Goal: Find specific page/section: Find specific page/section

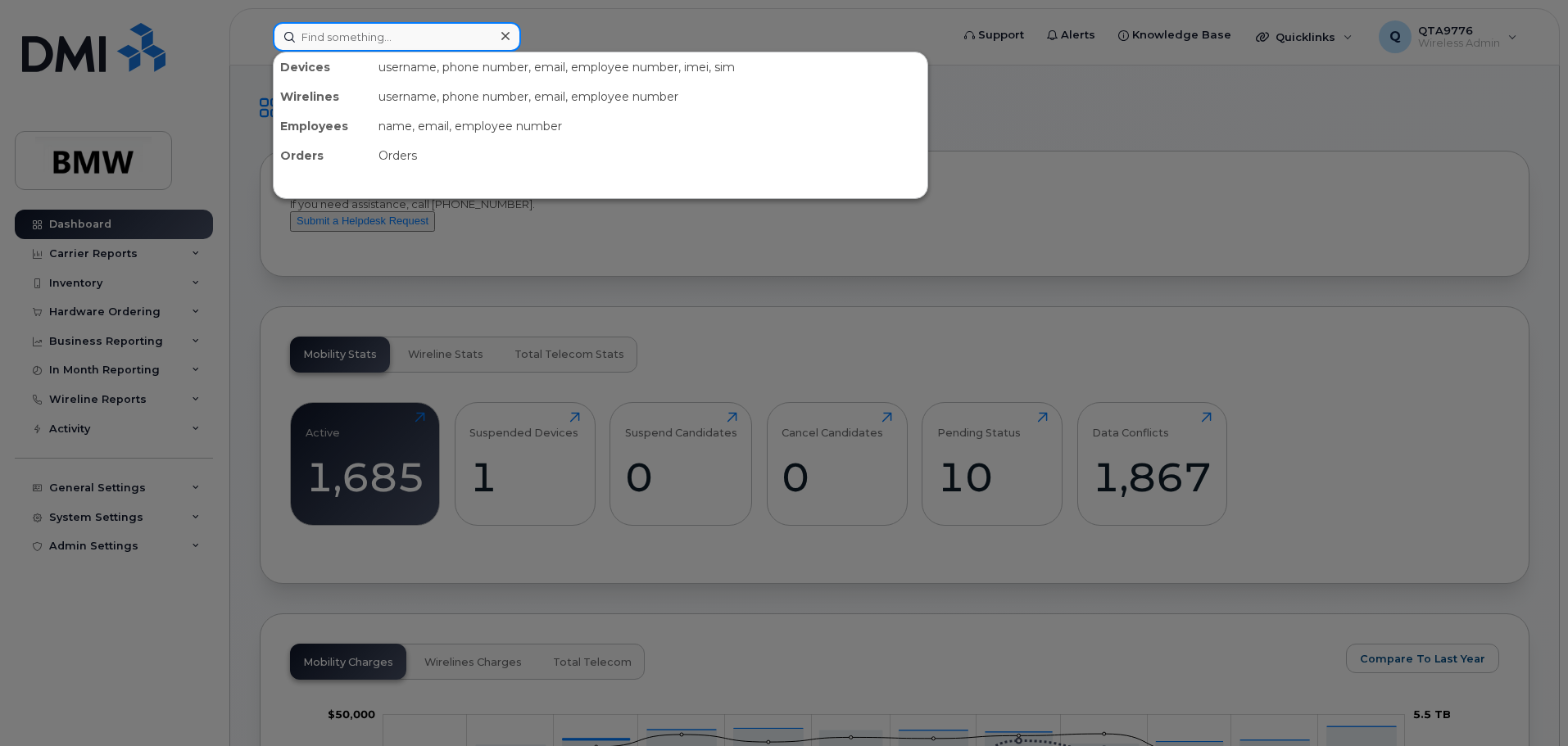
click at [361, 49] on input at bounding box center [397, 37] width 248 height 30
paste input "Abplanalp"
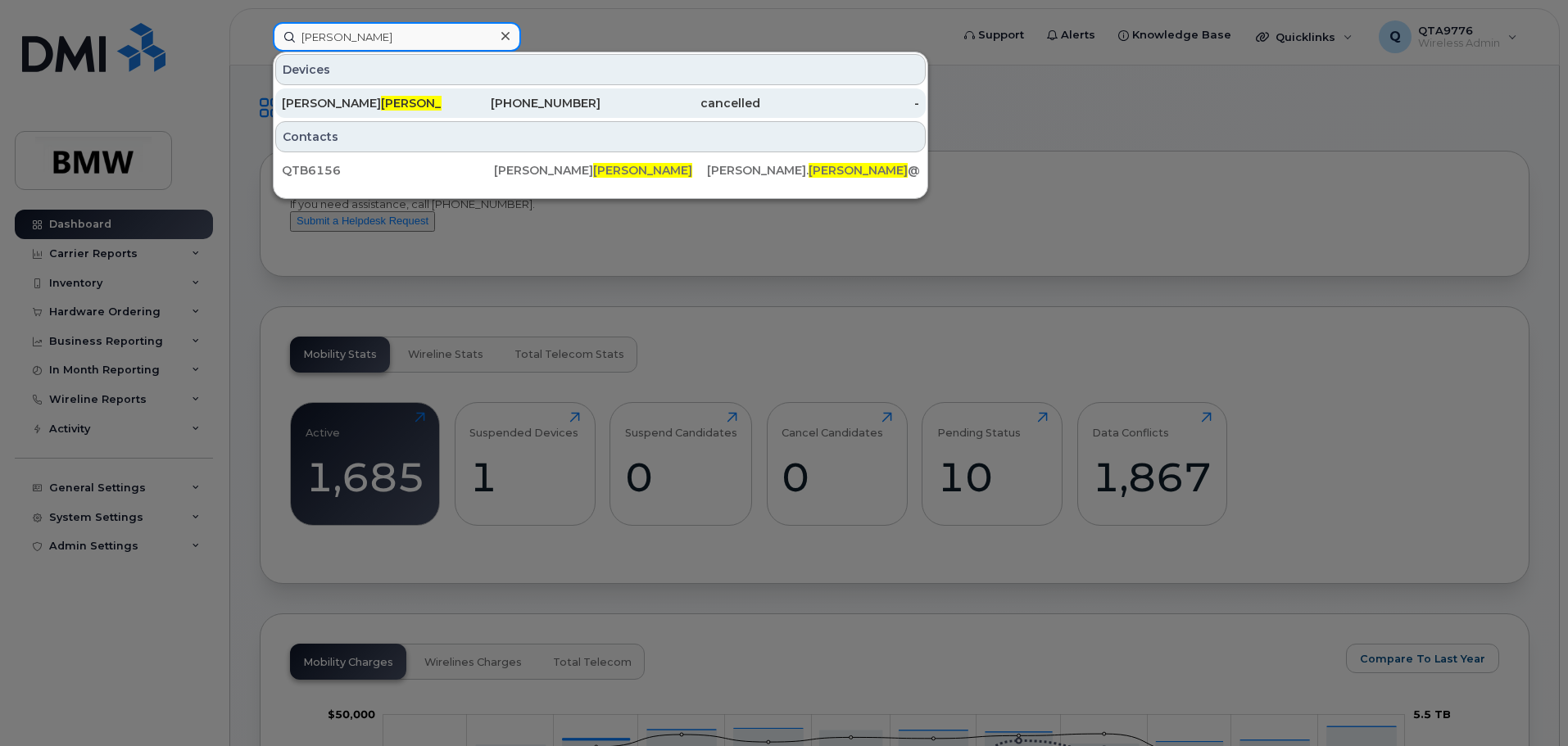
type input "Abplanalp"
click at [288, 106] on div "Kyle Abplanalp" at bounding box center [361, 103] width 159 height 17
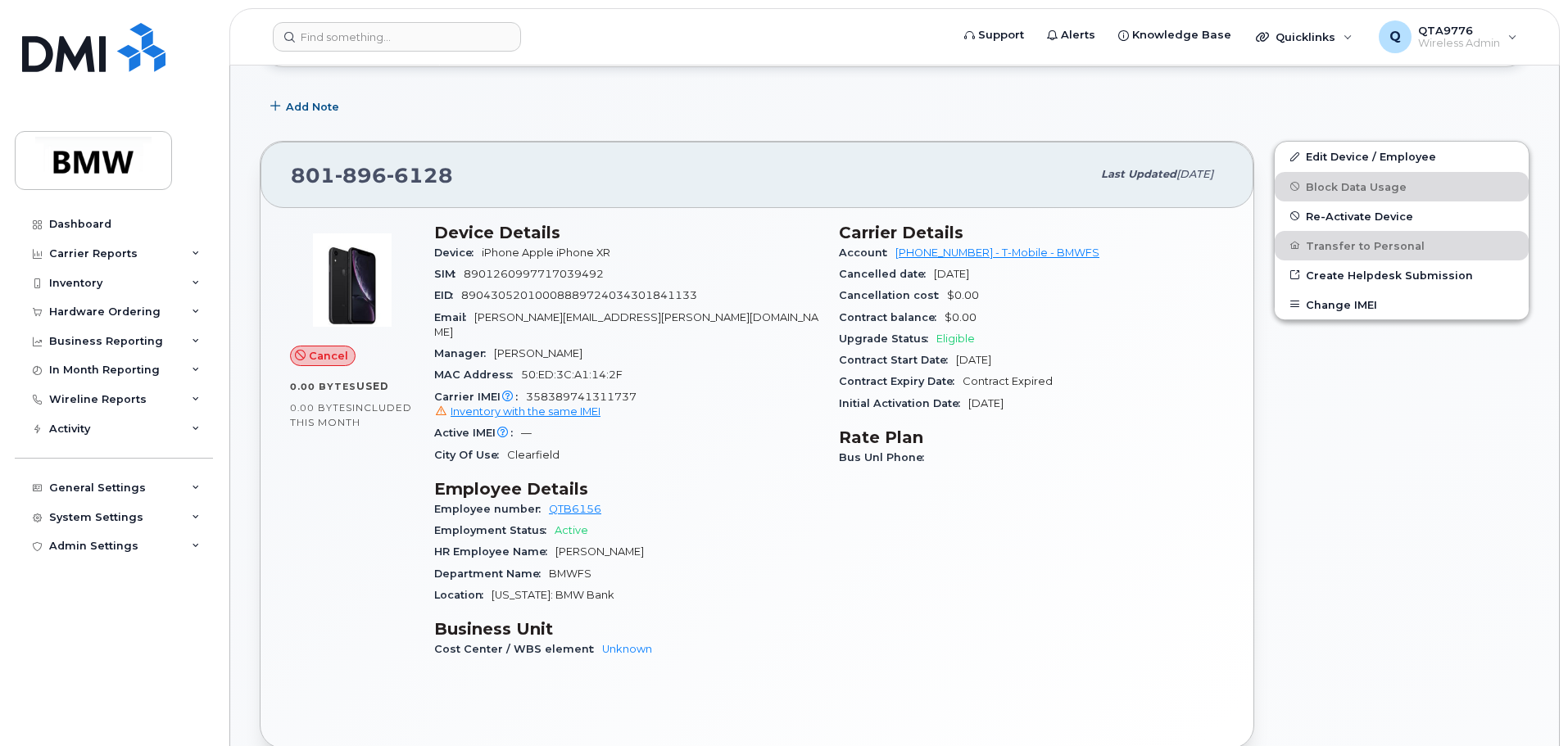
scroll to position [245, 0]
drag, startPoint x: 447, startPoint y: 174, endPoint x: 293, endPoint y: 169, distance: 154.1
click at [293, 169] on span "[PHONE_NUMBER]" at bounding box center [372, 172] width 162 height 25
copy span "[PHONE_NUMBER]"
click at [129, 281] on div "Inventory" at bounding box center [114, 283] width 198 height 30
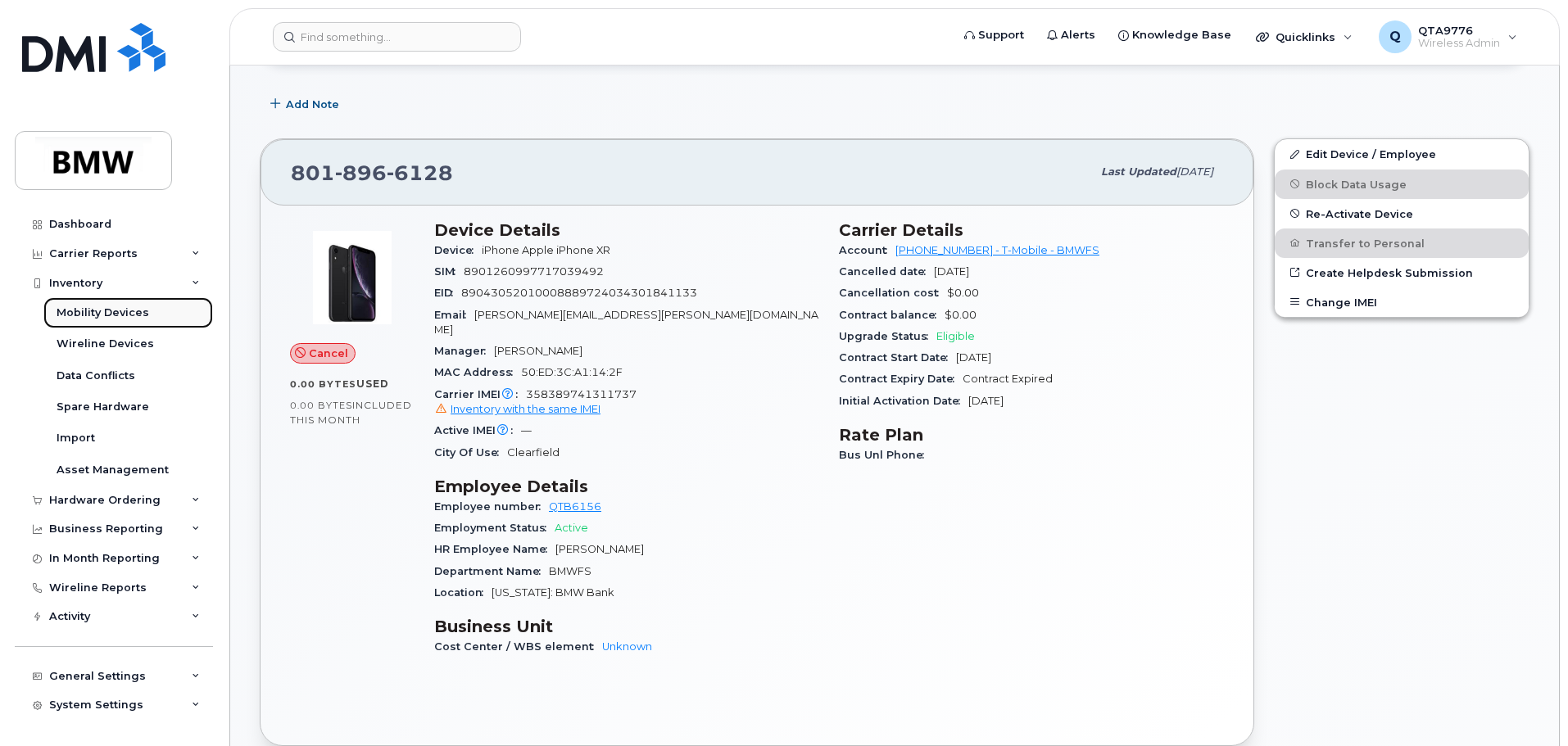
click at [131, 310] on div "Mobility Devices" at bounding box center [103, 313] width 93 height 15
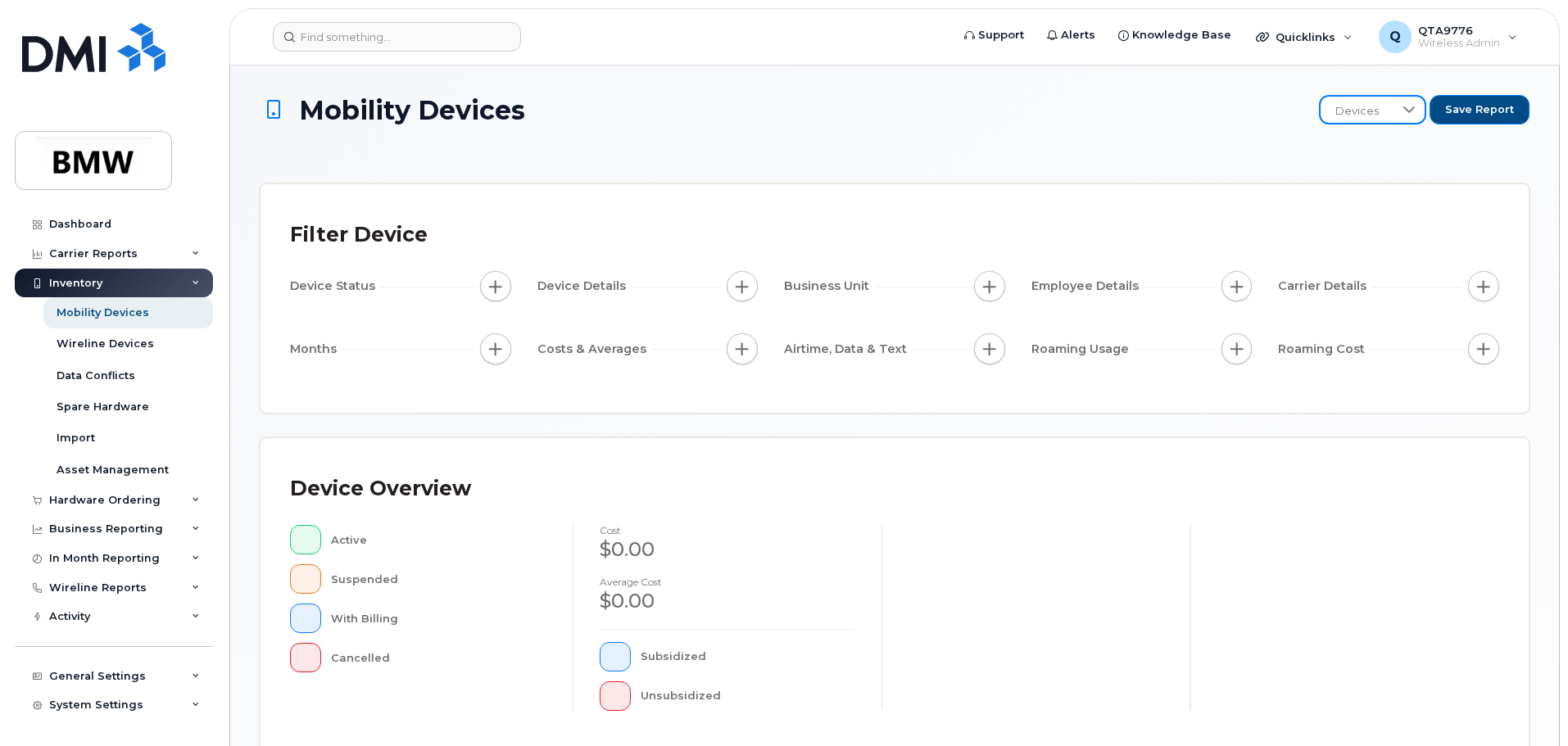
click at [1348, 107] on span "Devices" at bounding box center [1357, 112] width 73 height 30
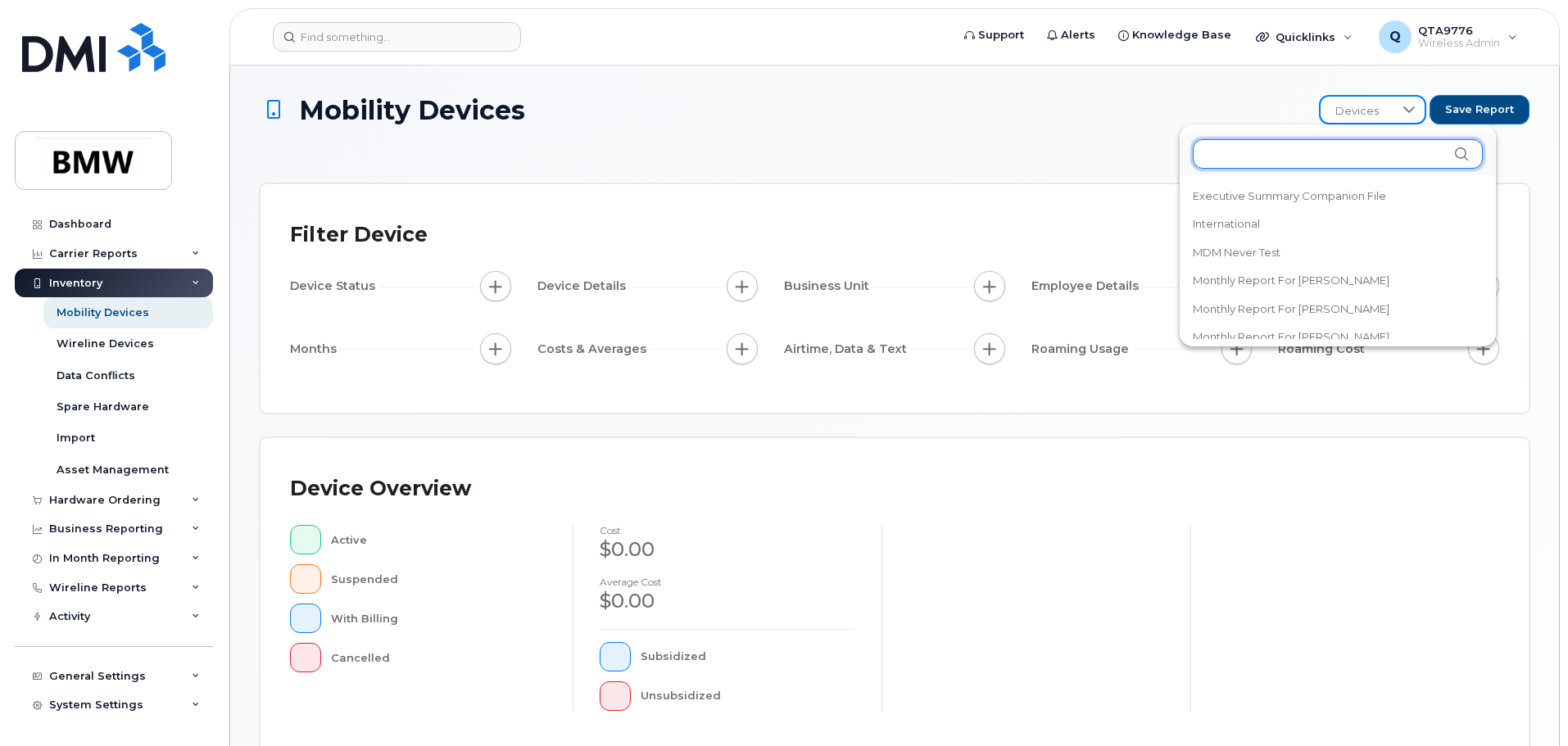
click at [1285, 159] on input "text" at bounding box center [1337, 154] width 290 height 30
paste input "8018966128"
type input "8018966128"
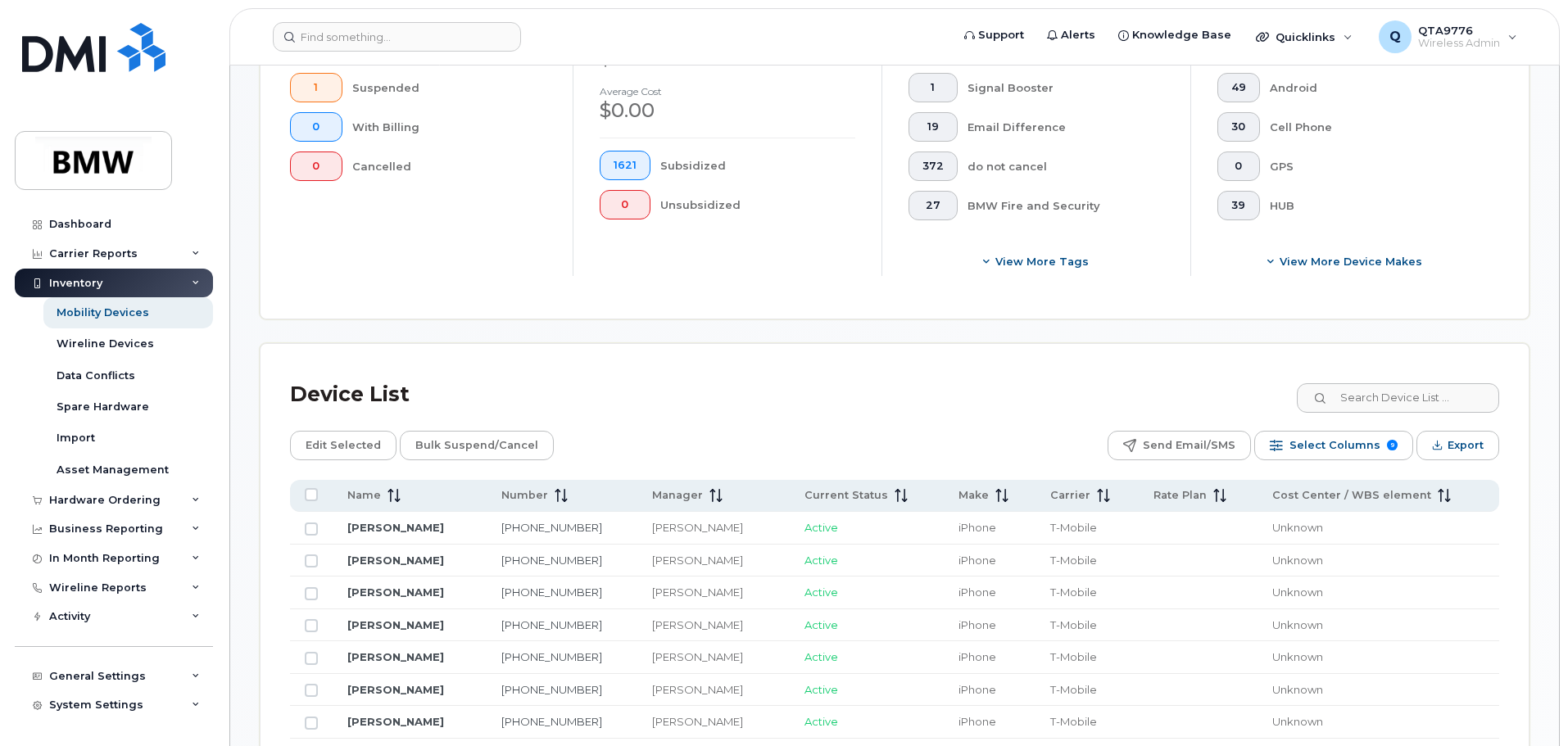
scroll to position [573, 0]
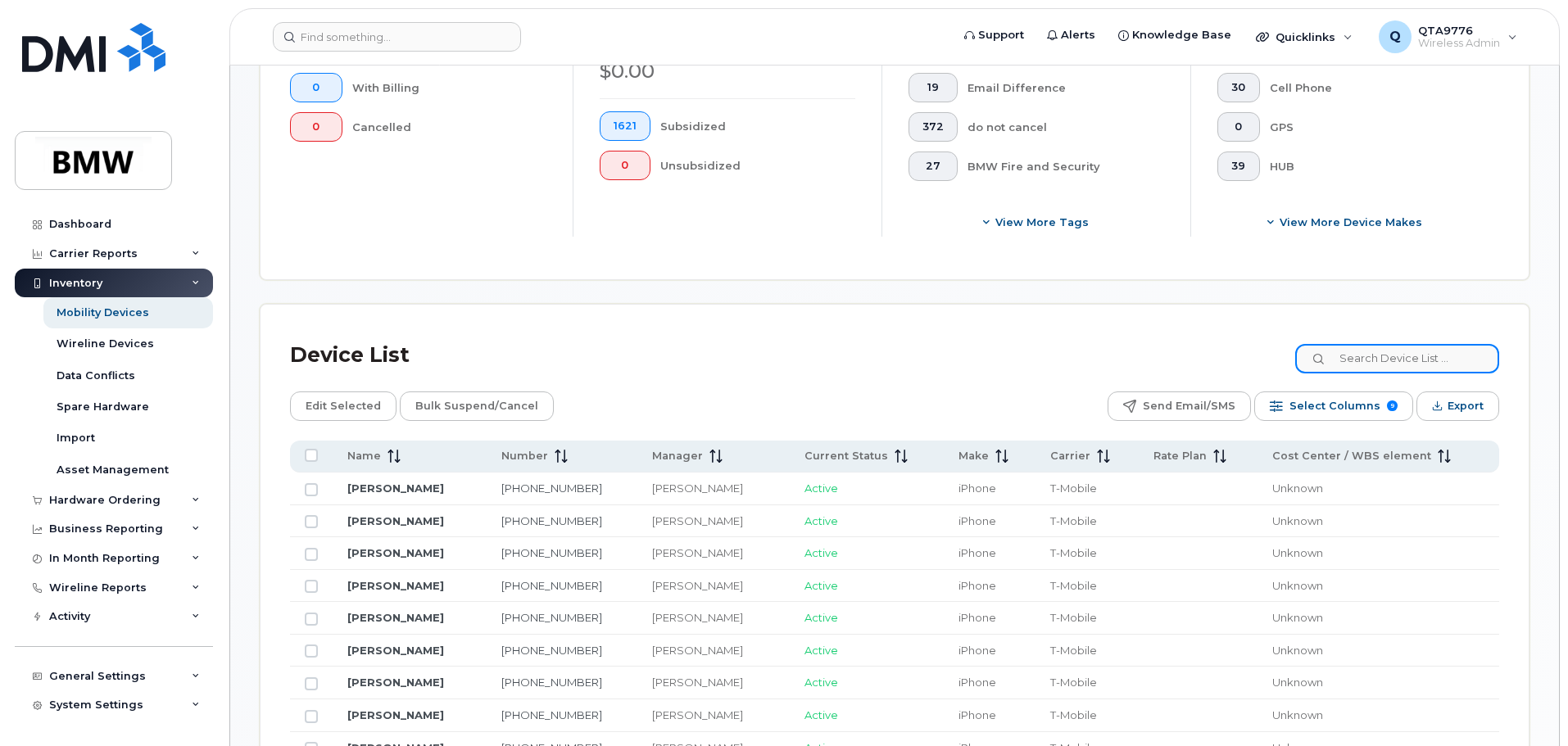
click at [1350, 344] on input at bounding box center [1398, 359] width 204 height 30
paste input "8018966128"
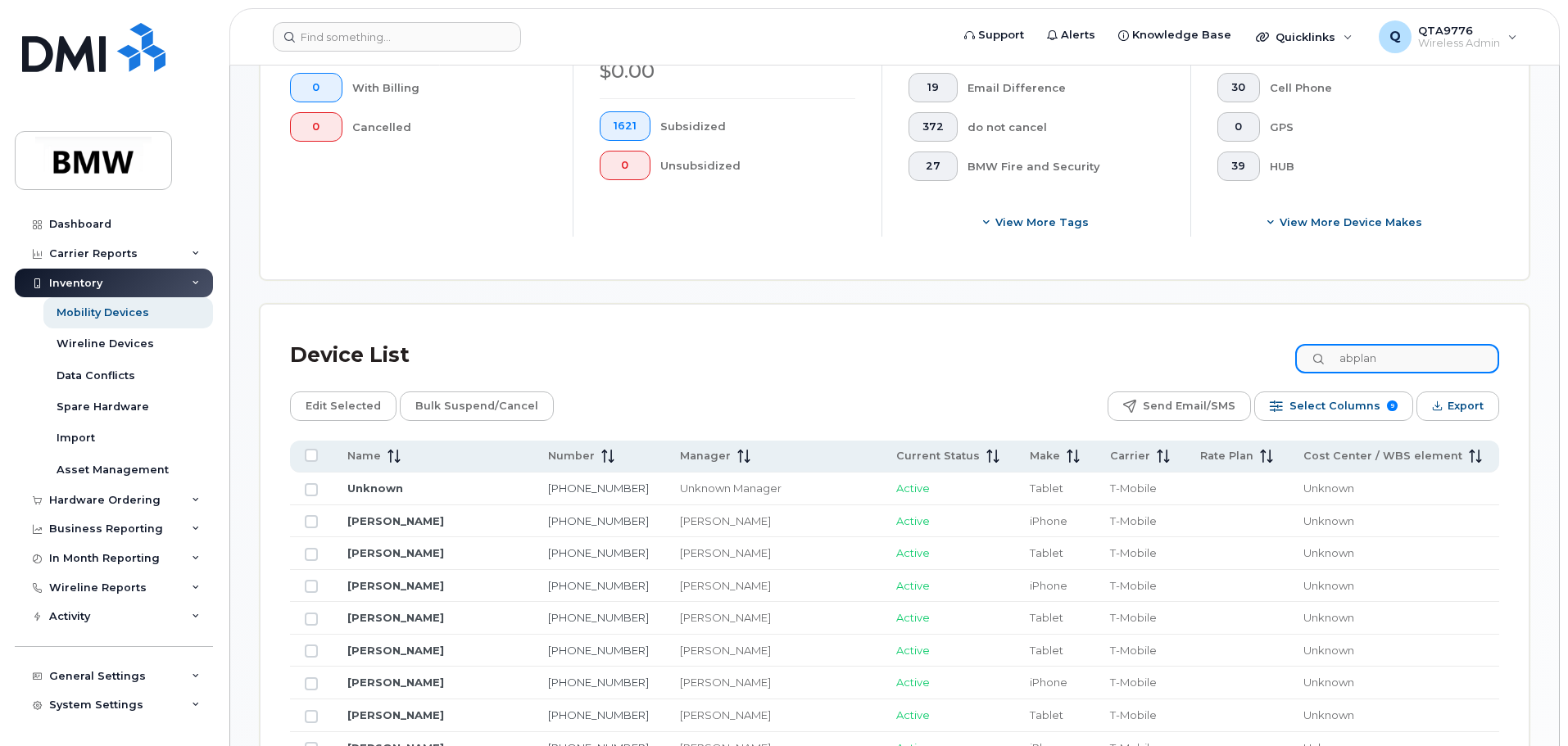
scroll to position [495, 0]
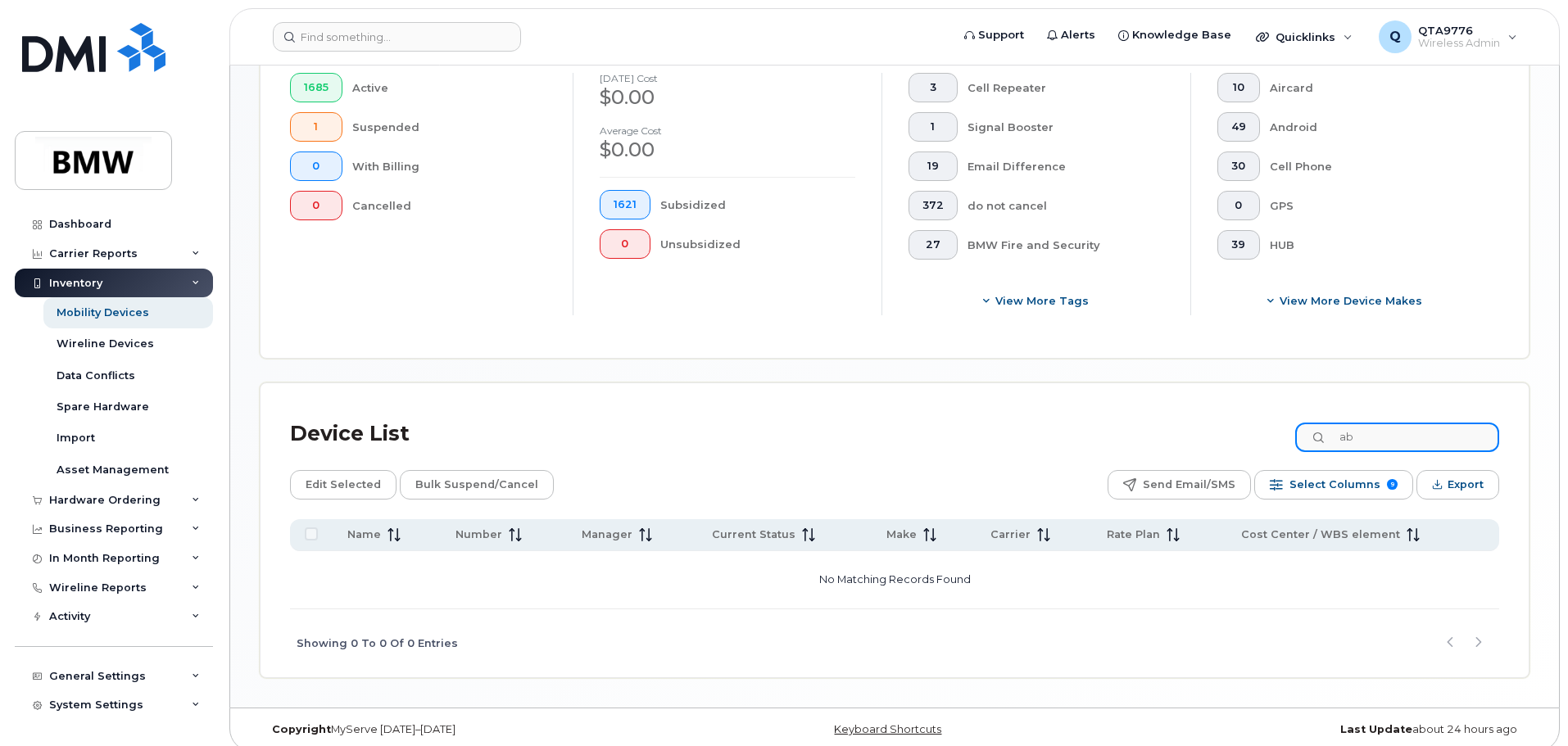
type input "a"
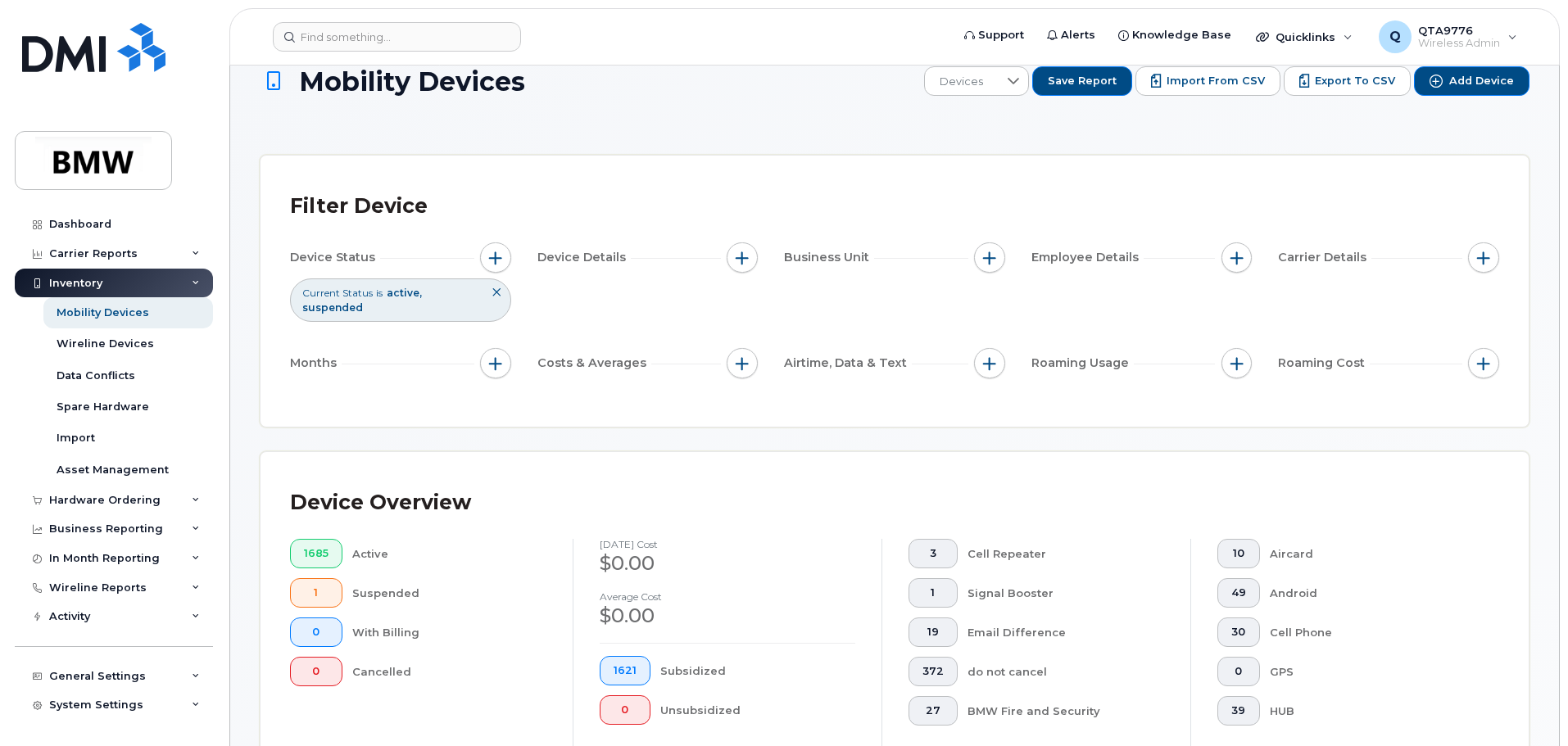
scroll to position [0, 0]
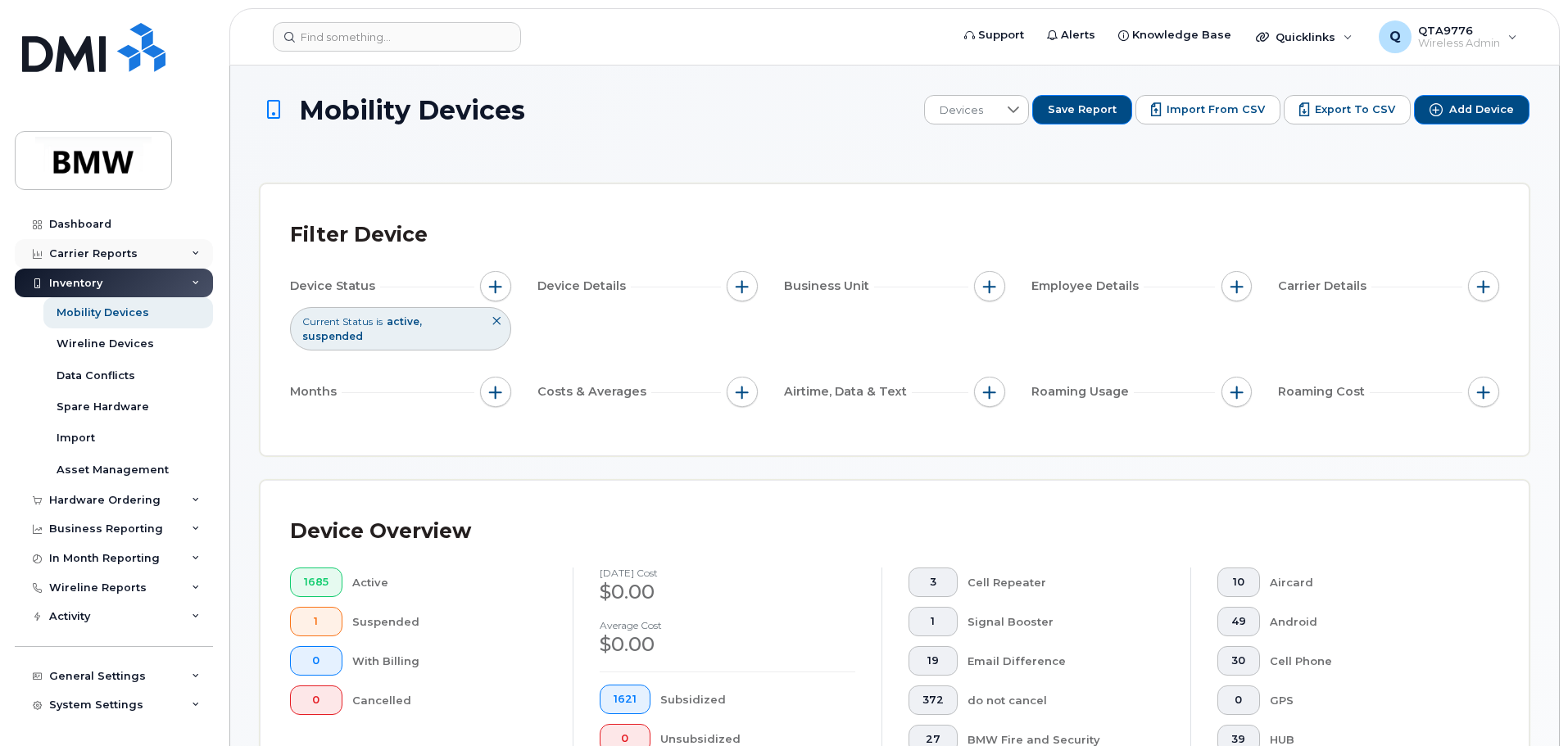
click at [185, 253] on div "Carrier Reports" at bounding box center [114, 254] width 198 height 30
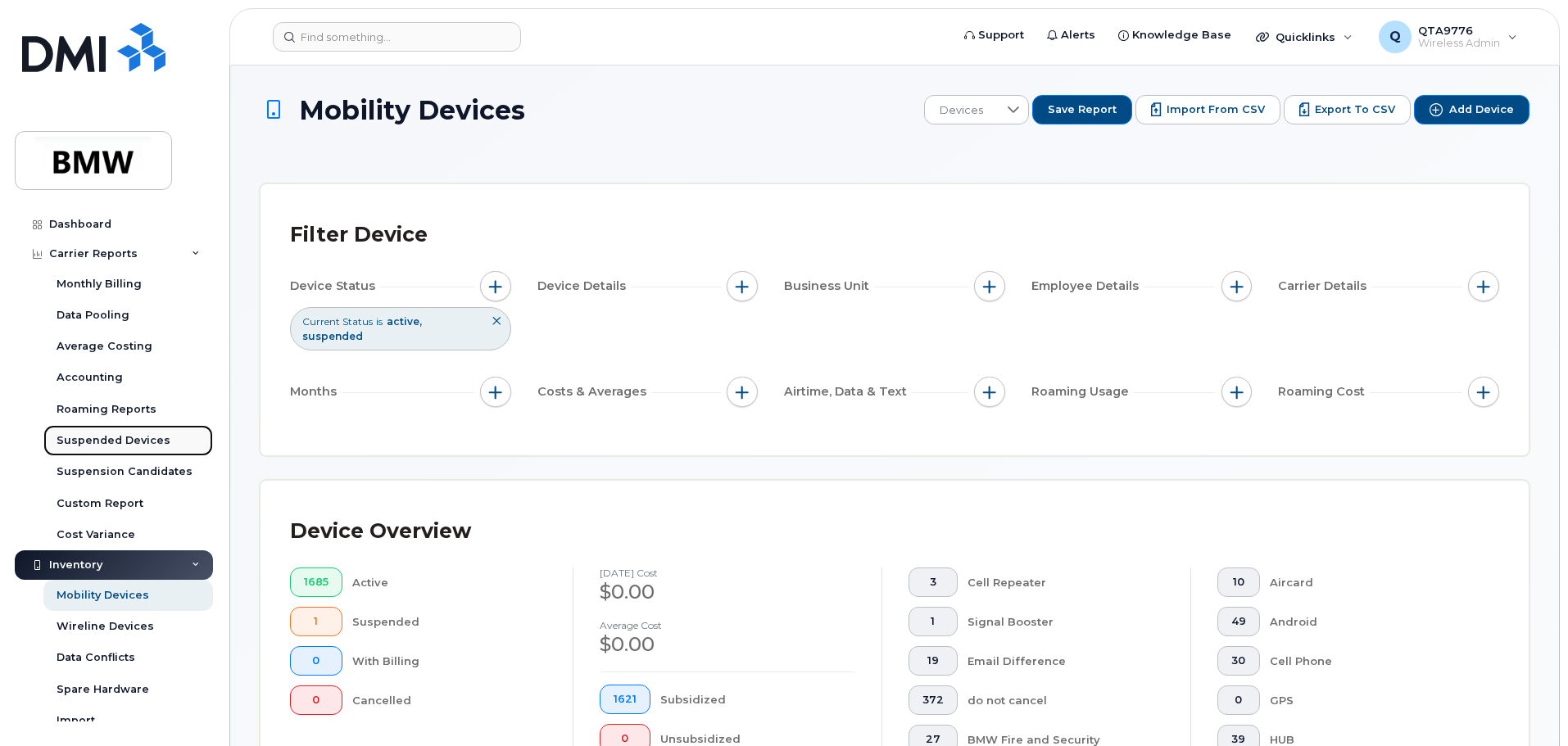
click at [81, 439] on div "Suspended Devices" at bounding box center [113, 440] width 114 height 15
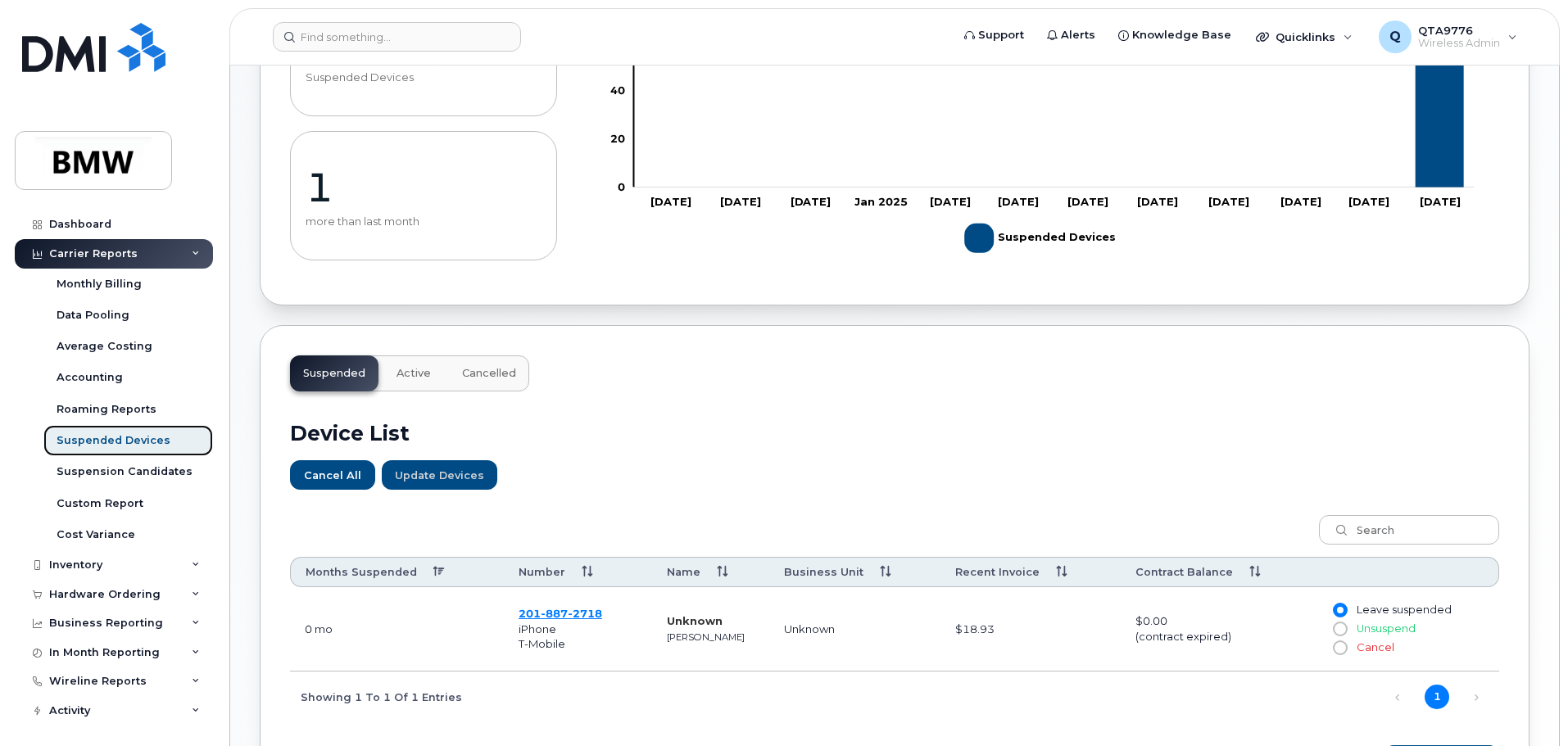
scroll to position [327, 0]
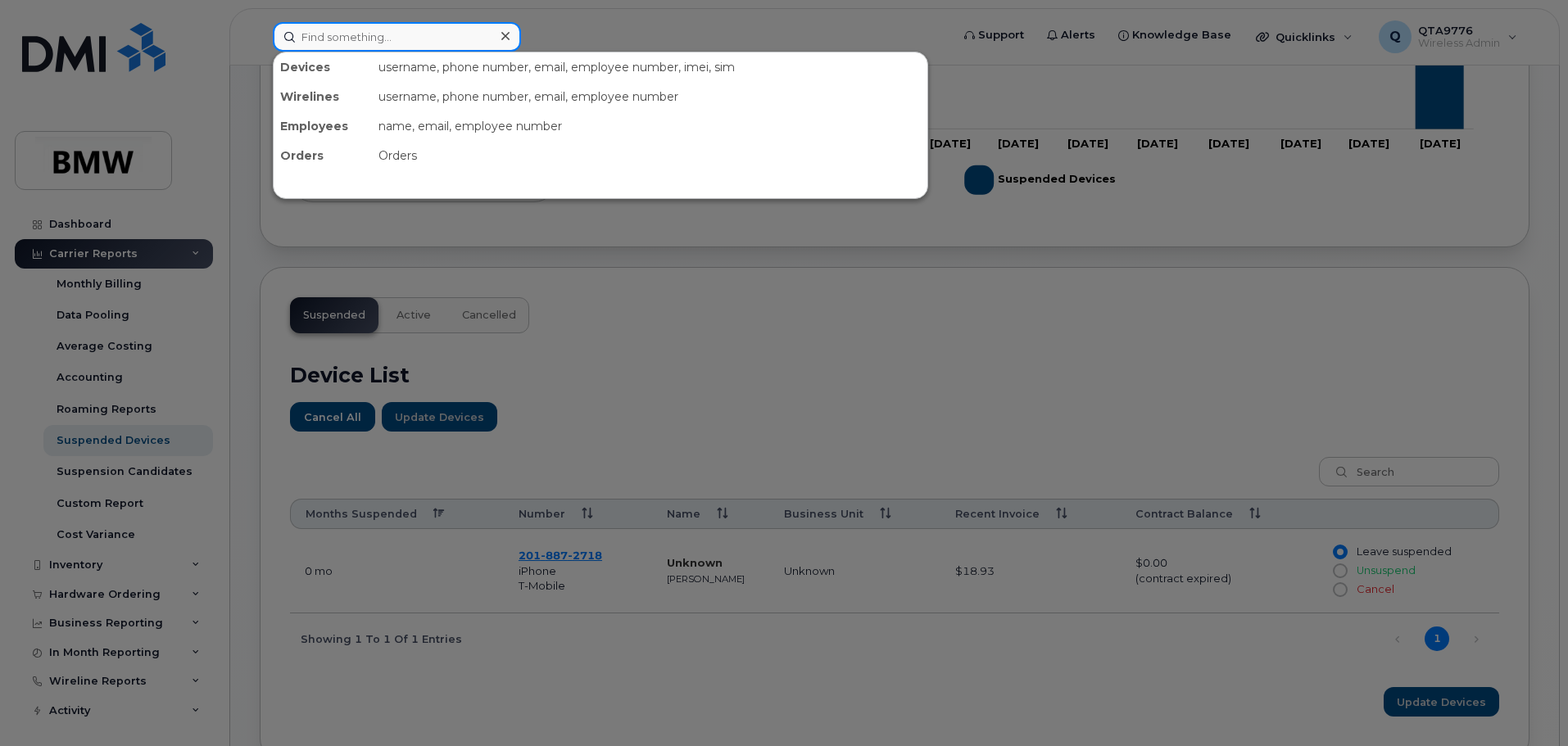
click at [384, 41] on input at bounding box center [397, 37] width 248 height 30
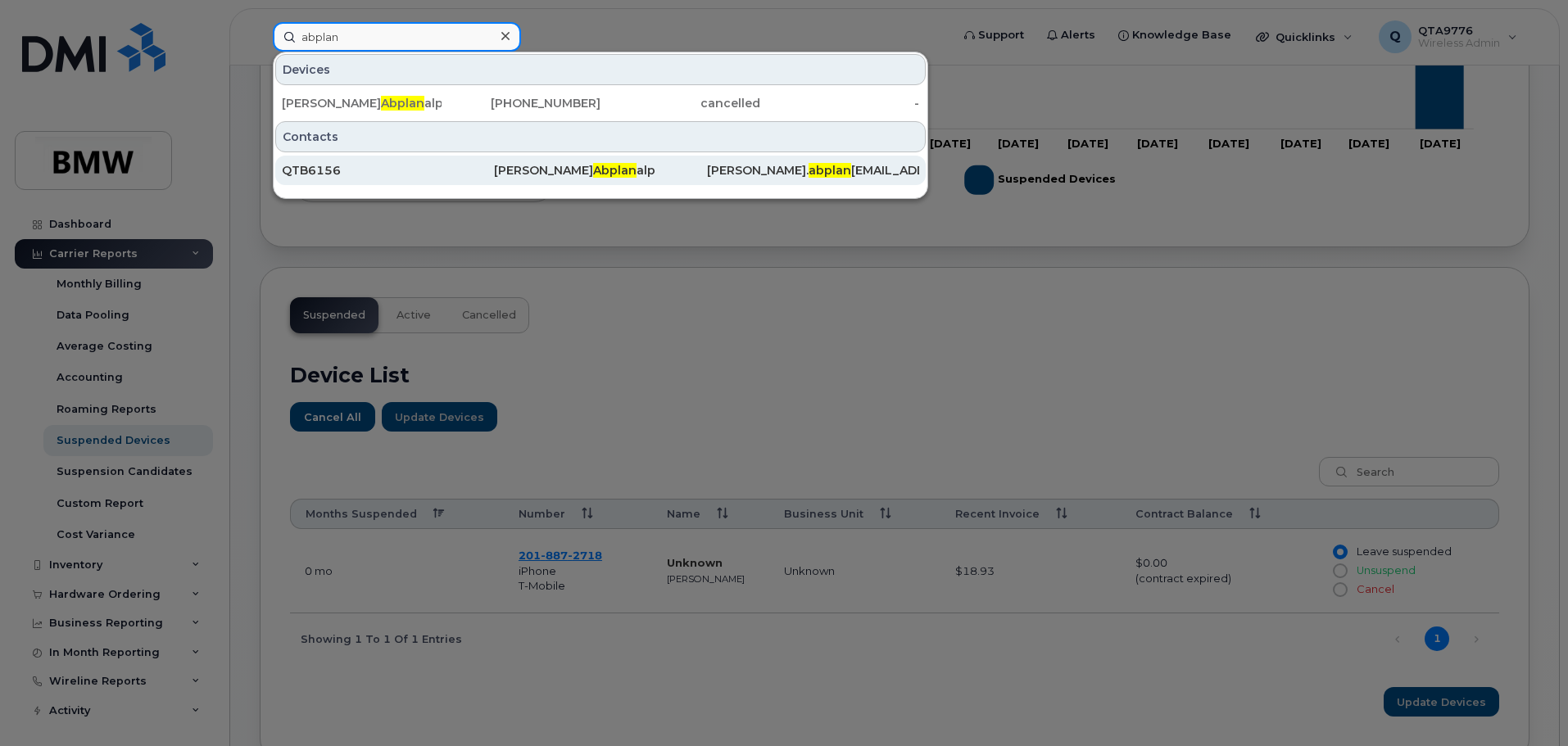
type input "abplan"
click at [310, 168] on div "QTB6156" at bounding box center [388, 170] width 212 height 17
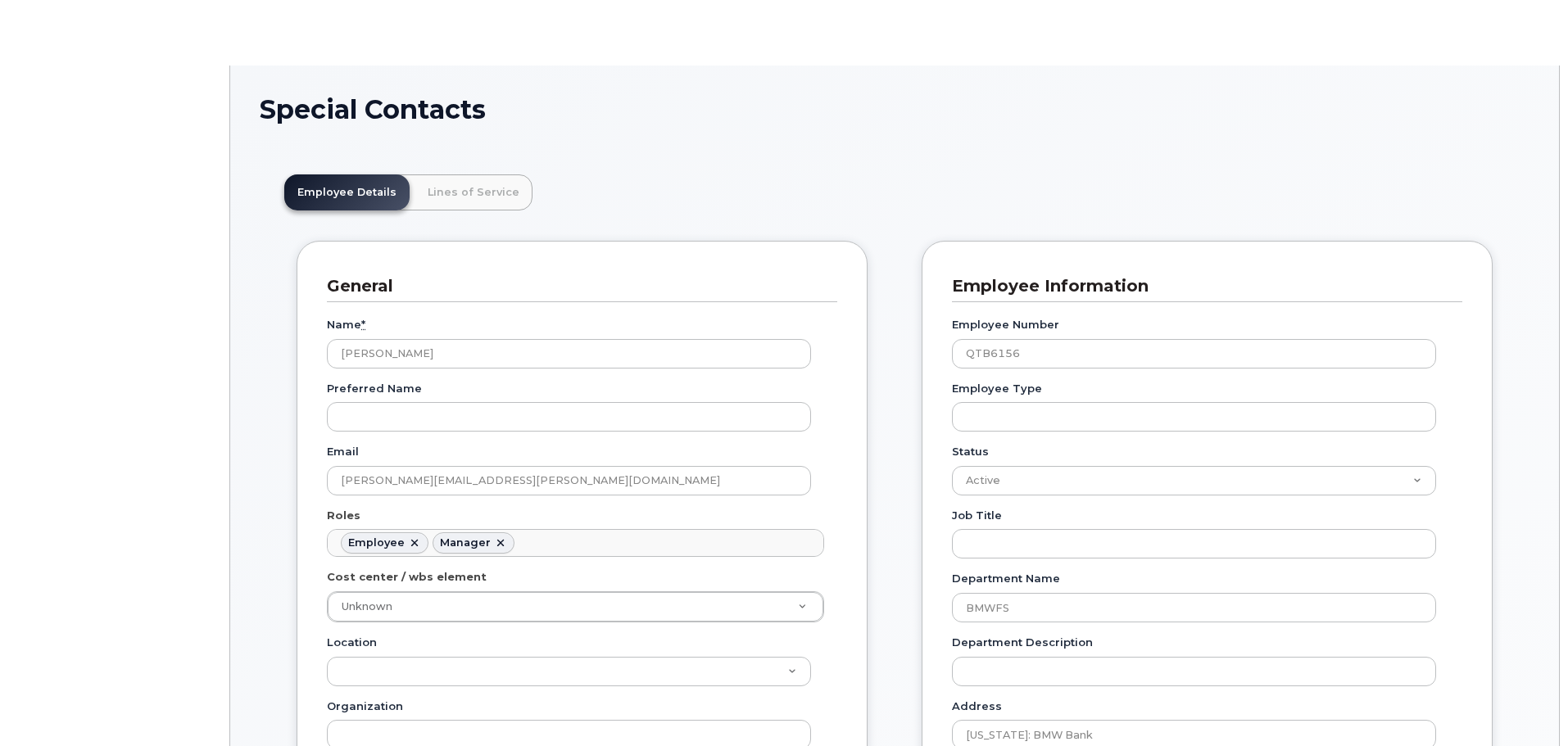
scroll to position [48, 0]
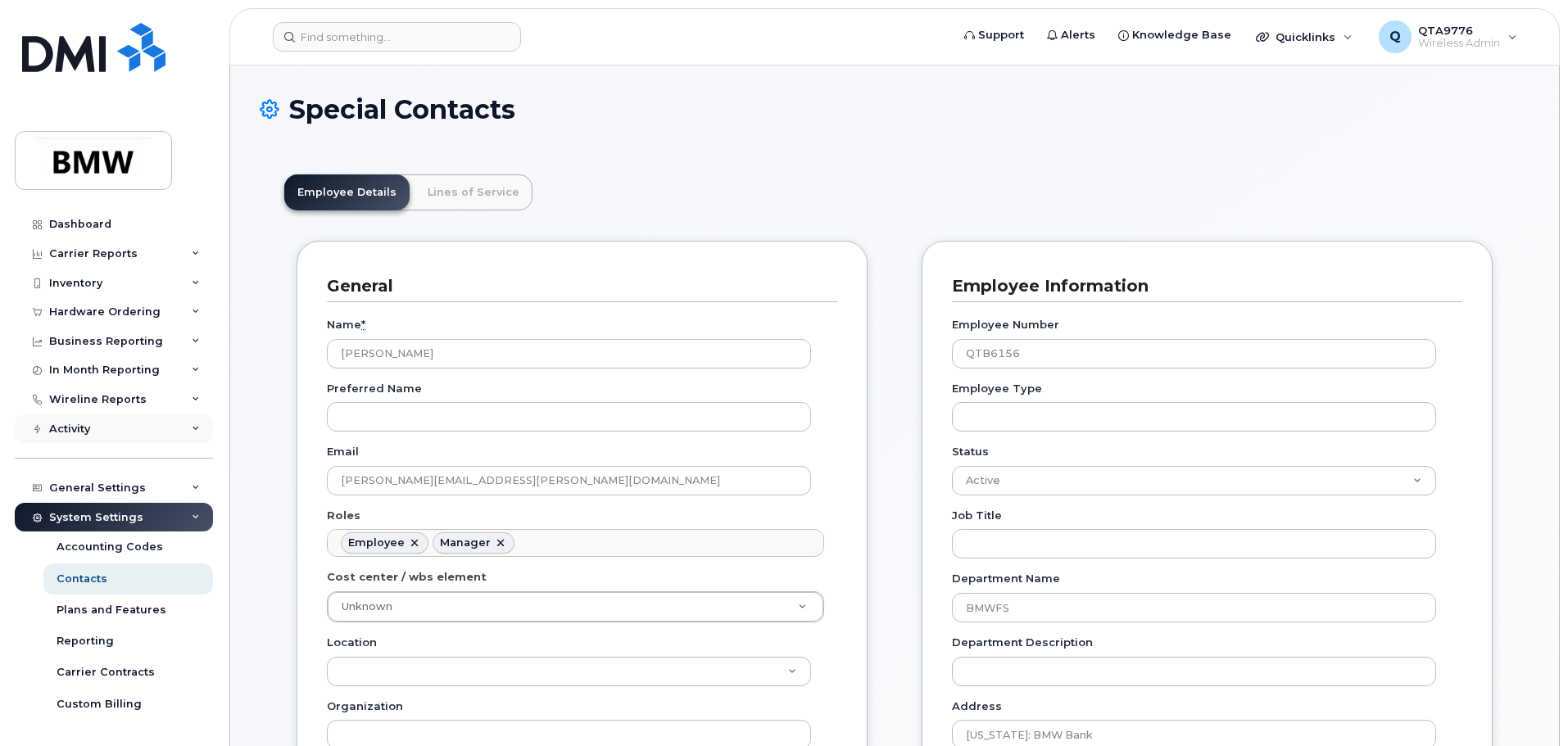
click at [193, 425] on icon at bounding box center [196, 429] width 8 height 8
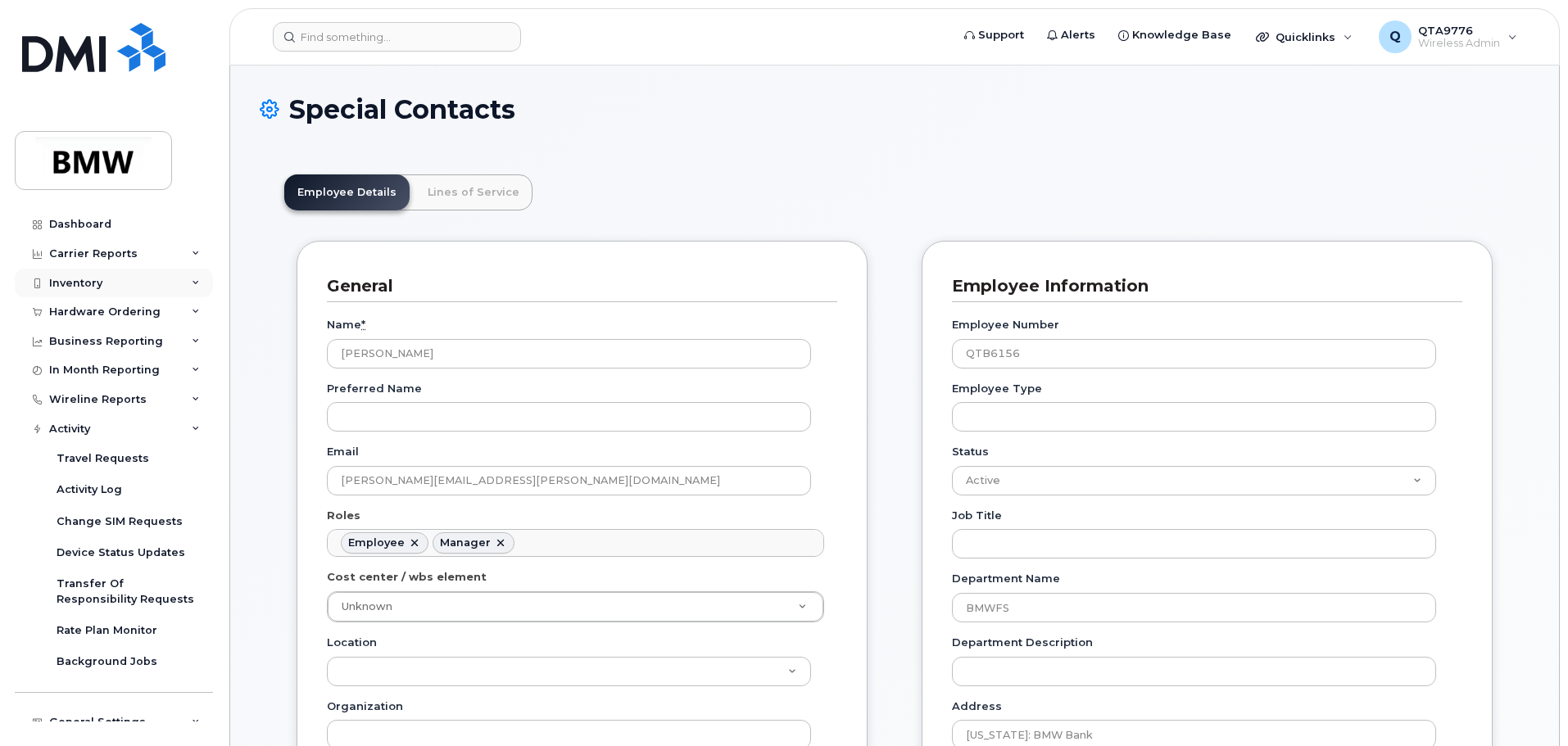
click at [184, 287] on div "Inventory" at bounding box center [114, 283] width 198 height 30
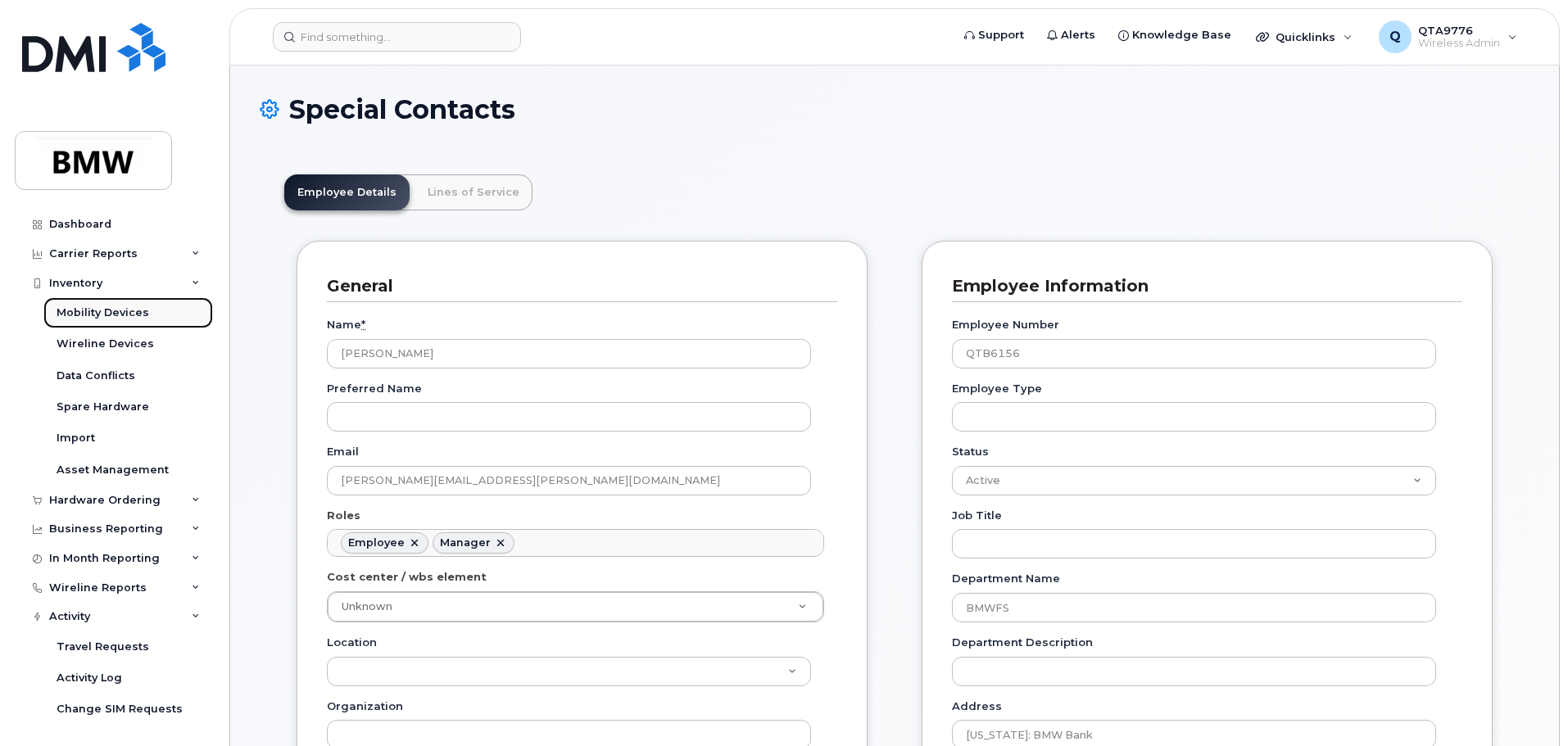
click at [121, 305] on link "Mobility Devices" at bounding box center [128, 312] width 169 height 31
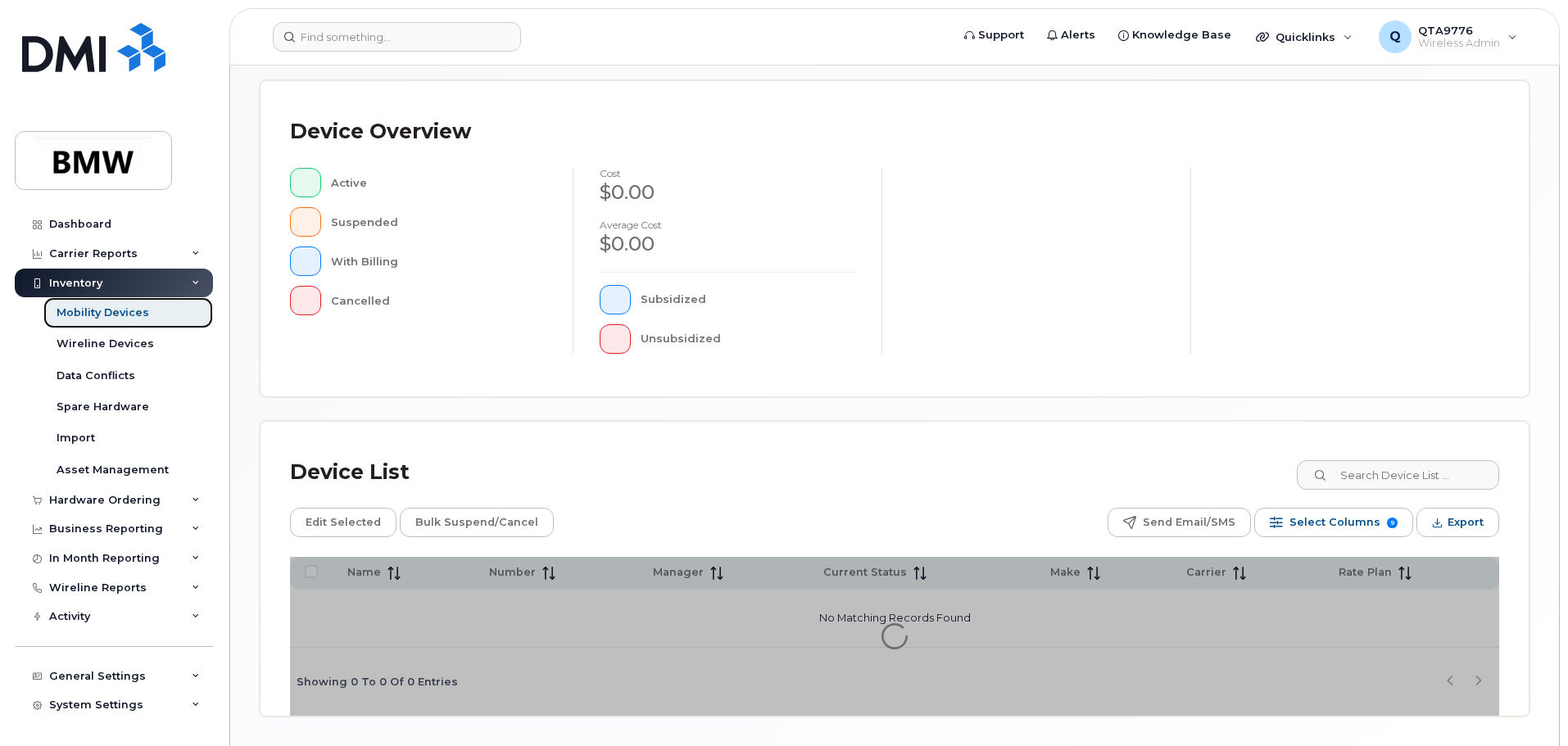
scroll to position [380, 0]
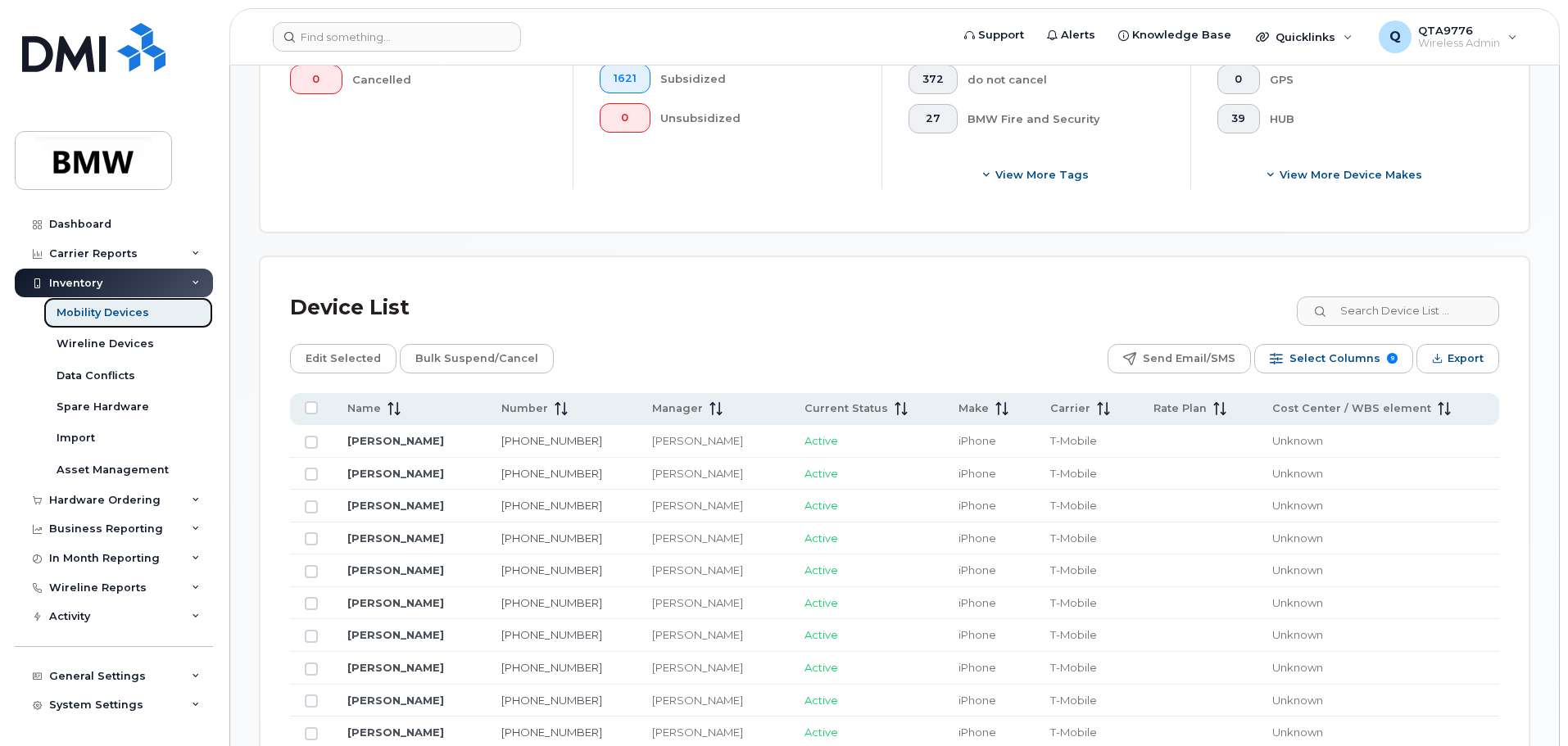
scroll to position [573, 0]
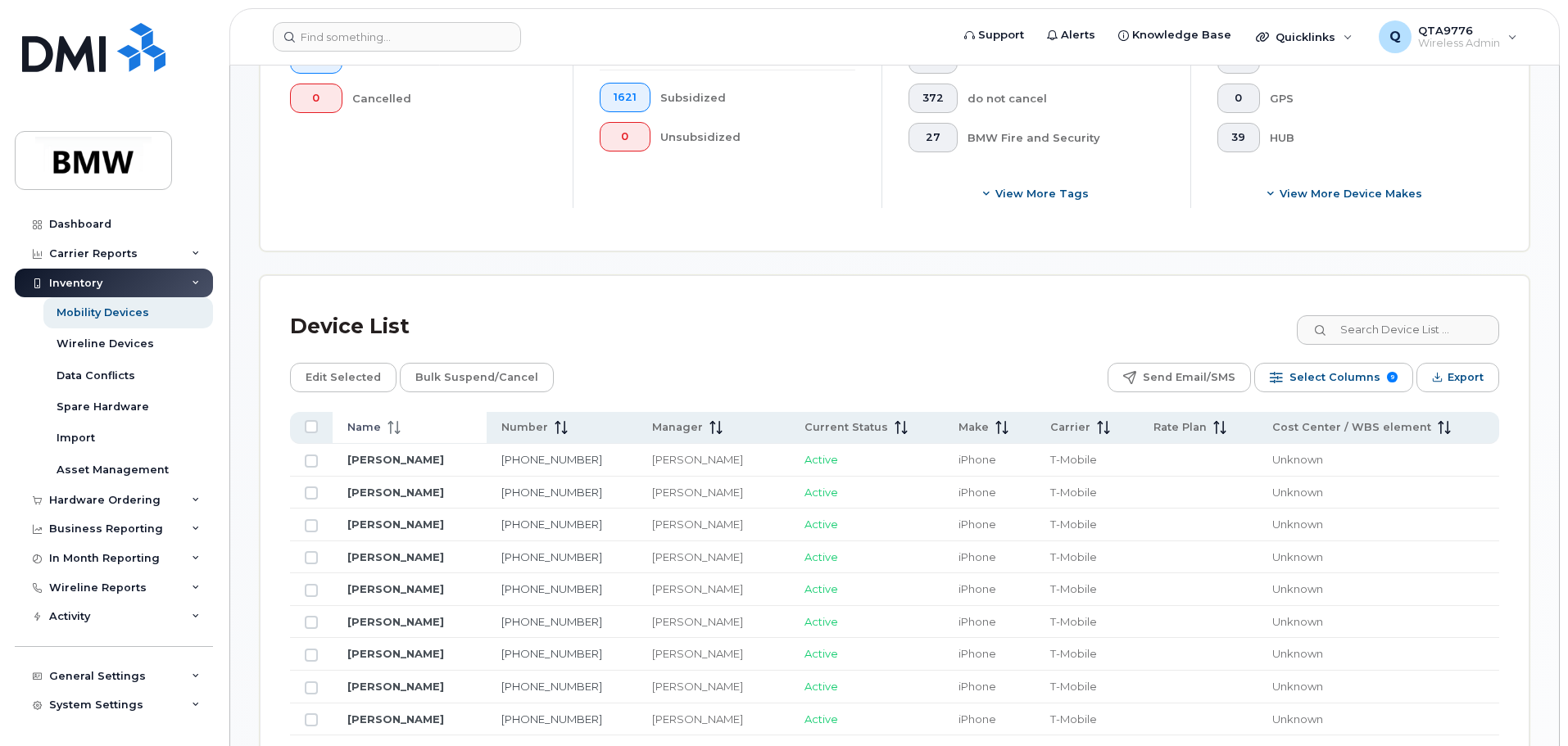
click at [397, 420] on icon at bounding box center [398, 426] width 2 height 13
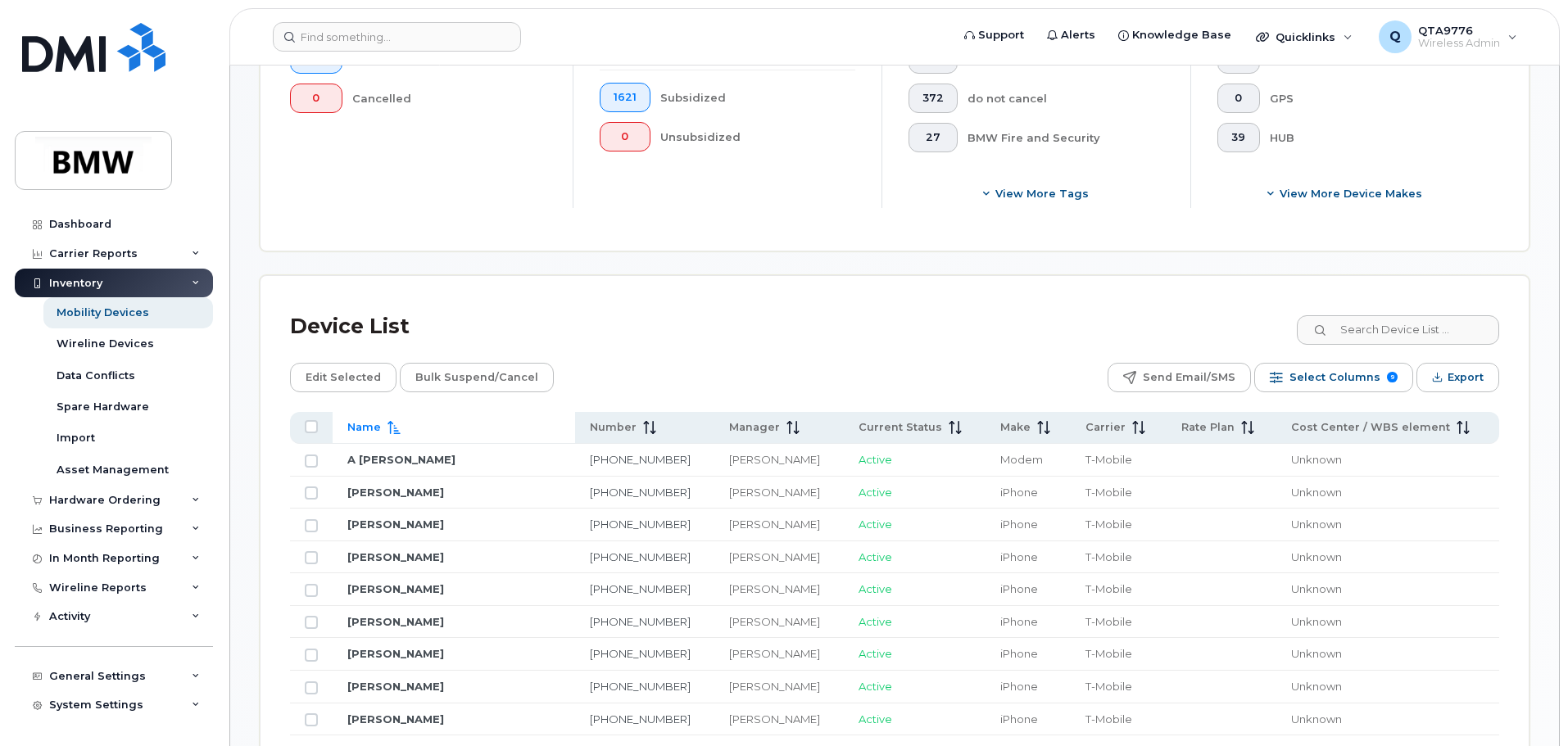
click at [391, 420] on icon at bounding box center [394, 426] width 13 height 13
